Goal: Find specific page/section: Find specific page/section

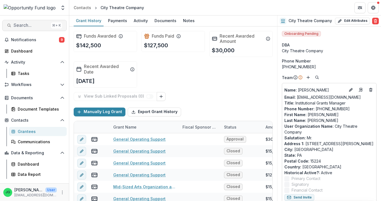
click at [37, 26] on span "Search..." at bounding box center [31, 25] width 35 height 5
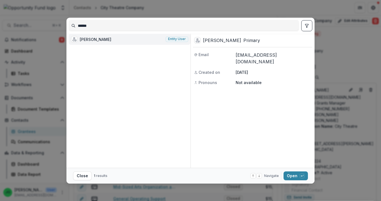
type input "******"
click at [93, 41] on div "[PERSON_NAME]" at bounding box center [96, 40] width 32 height 6
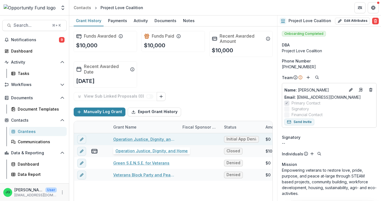
click at [137, 140] on link "Operation Justice, Dignity, and Home" at bounding box center [144, 140] width 63 height 6
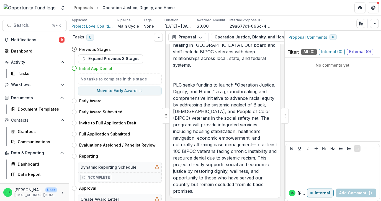
scroll to position [1020, 0]
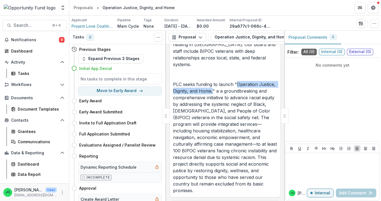
drag, startPoint x: 237, startPoint y: 79, endPoint x: 213, endPoint y: 83, distance: 24.5
click at [213, 83] on p "Project Love Coalition (PLC), is a trusted, BIPOC veteran-led nonprofit based i…" at bounding box center [225, 101] width 104 height 186
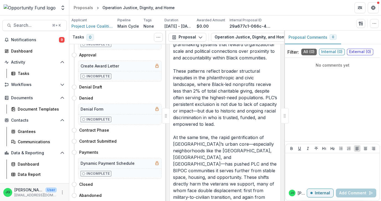
scroll to position [1515, 0]
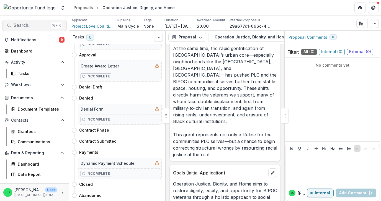
click at [35, 27] on span "Search..." at bounding box center [31, 25] width 35 height 5
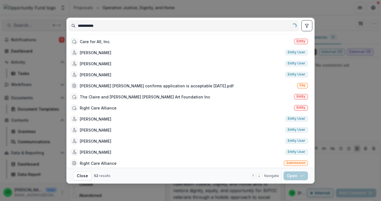
type input "**********"
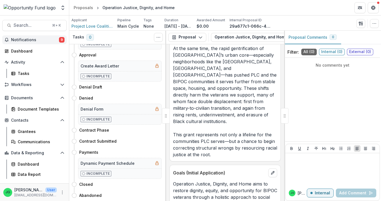
click at [48, 39] on span "Notifications" at bounding box center [35, 40] width 48 height 5
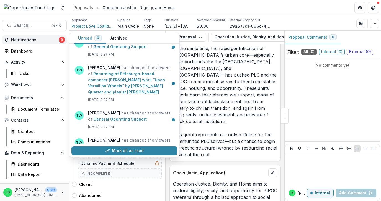
scroll to position [183, 0]
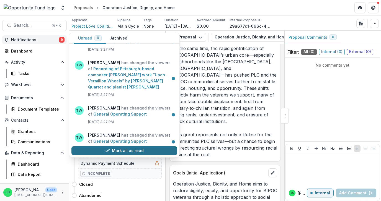
click at [143, 151] on button "Mark all as read" at bounding box center [124, 151] width 106 height 9
